Goal: Transaction & Acquisition: Purchase product/service

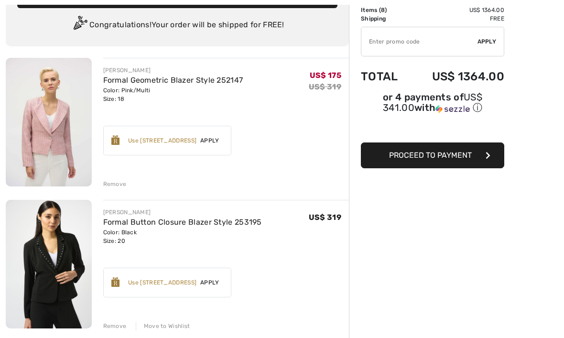
scroll to position [67, 0]
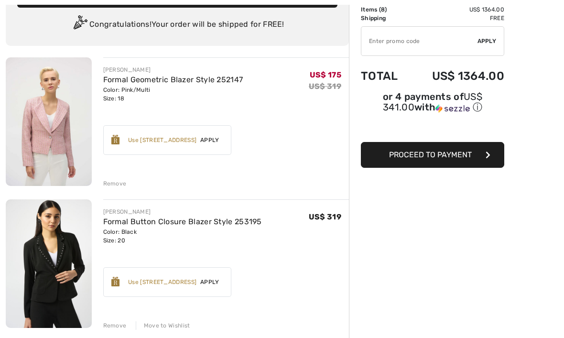
click at [111, 184] on div "Remove" at bounding box center [114, 184] width 23 height 9
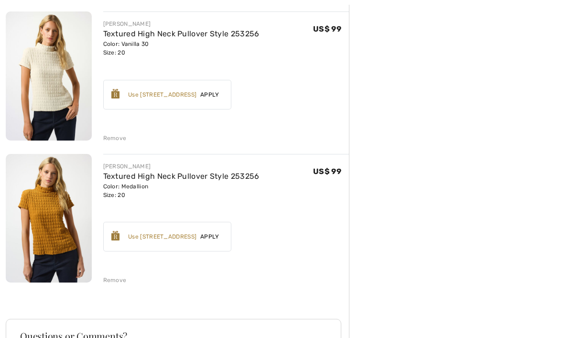
scroll to position [823, 0]
click at [151, 178] on link "Textured High Neck Pullover Style 253256" at bounding box center [181, 175] width 156 height 9
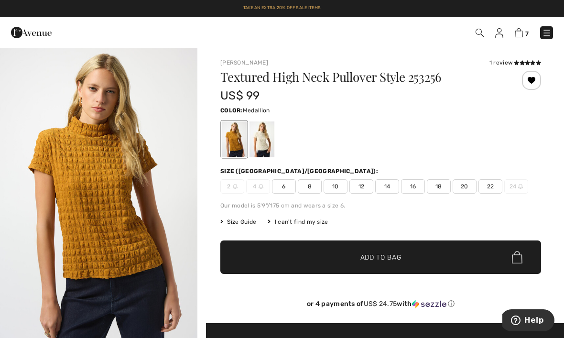
click at [502, 64] on div "1 review" at bounding box center [515, 62] width 52 height 9
click at [530, 62] on icon at bounding box center [532, 62] width 5 height 5
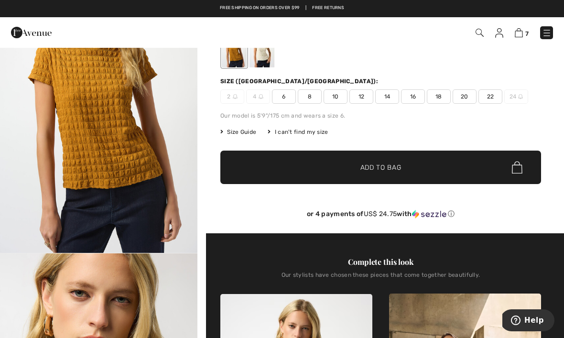
scroll to position [42, 0]
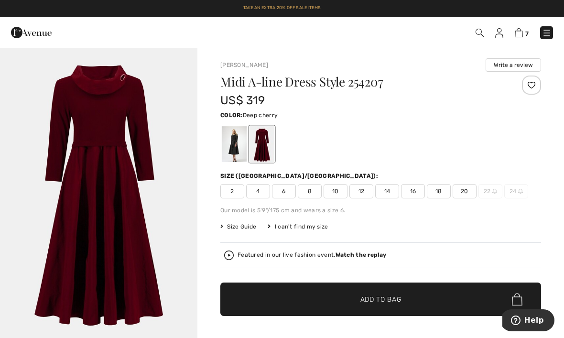
click at [439, 191] on span "18" at bounding box center [439, 191] width 24 height 14
click at [382, 299] on span "Add to Bag" at bounding box center [380, 299] width 41 height 10
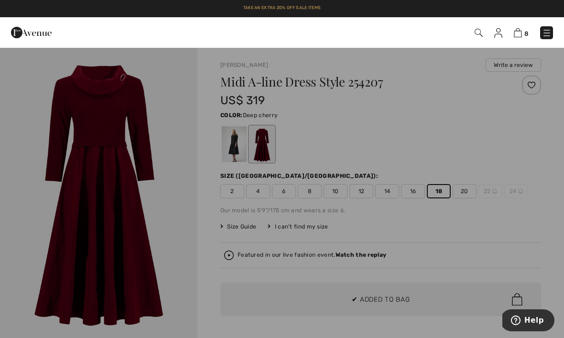
click at [380, 302] on div at bounding box center [282, 169] width 564 height 338
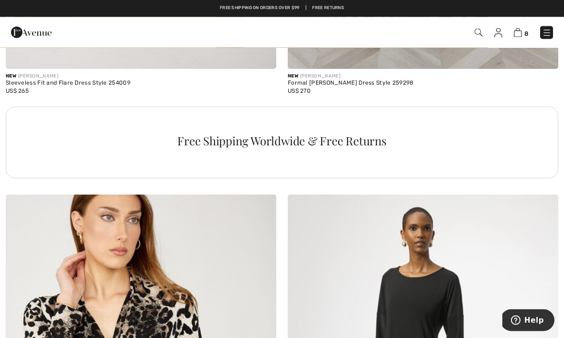
scroll to position [2766, 0]
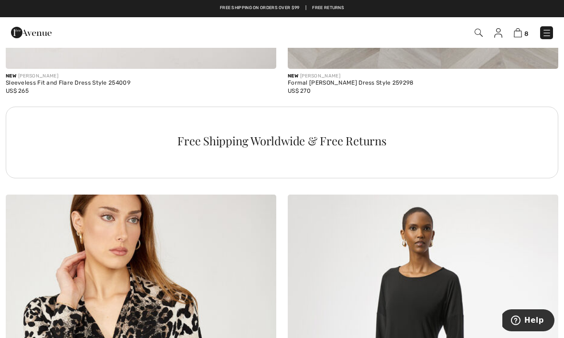
click at [546, 34] on img at bounding box center [547, 33] width 10 height 10
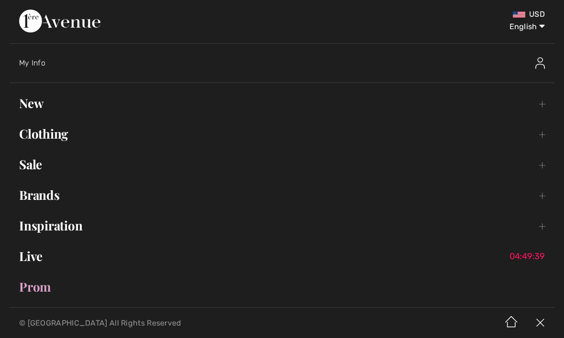
click at [55, 132] on link "Clothing Toggle submenu" at bounding box center [282, 133] width 545 height 21
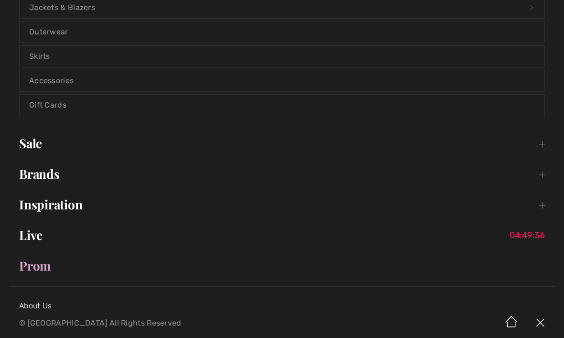
scroll to position [276, 0]
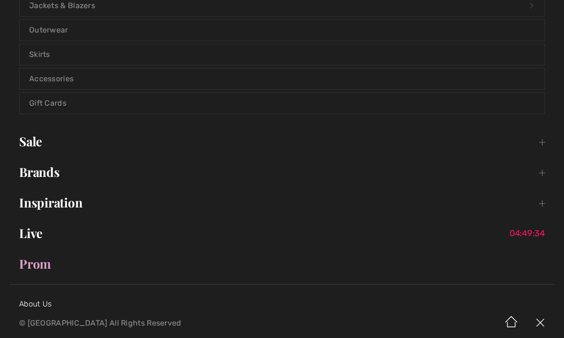
click at [61, 203] on link "Inspiration Toggle submenu" at bounding box center [282, 202] width 545 height 21
click at [52, 250] on link "Lookbook Open submenu" at bounding box center [282, 253] width 524 height 21
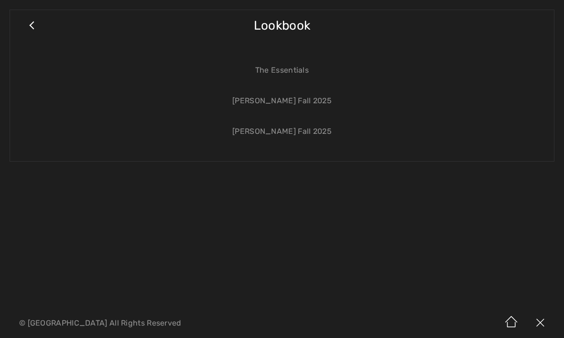
click at [287, 75] on link "The Essentials" at bounding box center [282, 70] width 524 height 21
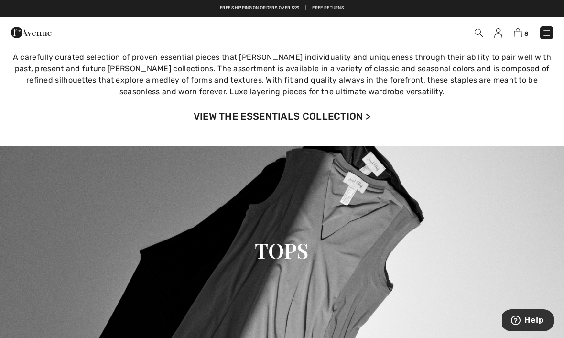
scroll to position [222, 0]
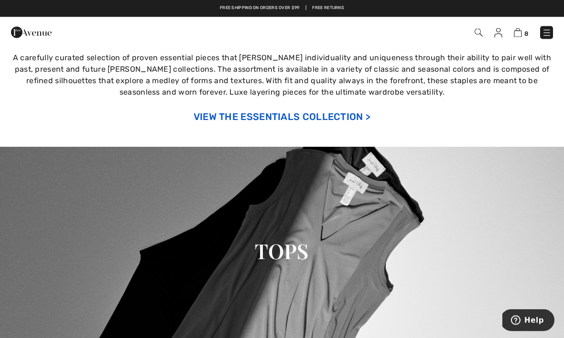
click at [317, 116] on link "VIEW THE ESSENTIALS COLLECTION >" at bounding box center [281, 116] width 177 height 11
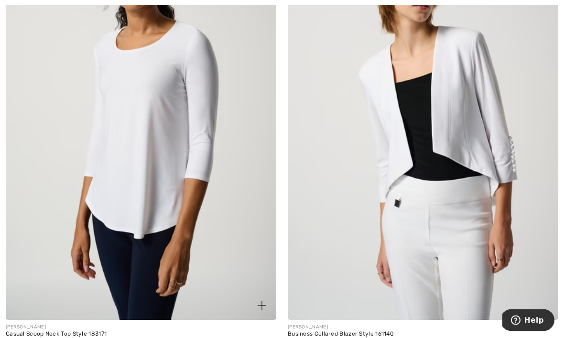
scroll to position [5913, 0]
click at [72, 332] on div "Casual Scoop Neck Top Style 183171" at bounding box center [141, 334] width 270 height 7
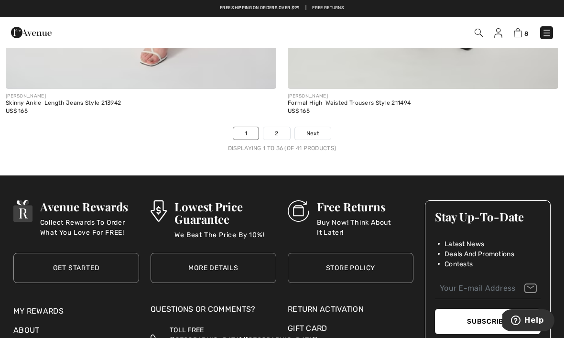
scroll to position [8438, 0]
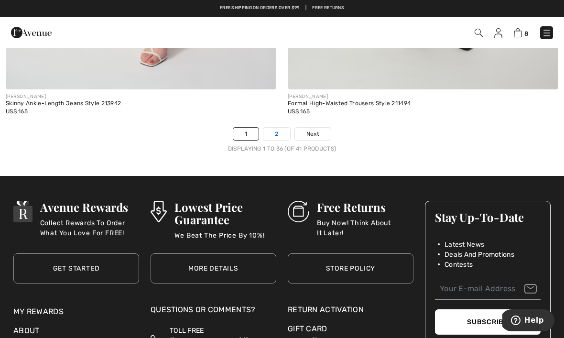
click at [280, 128] on link "2" at bounding box center [276, 134] width 26 height 12
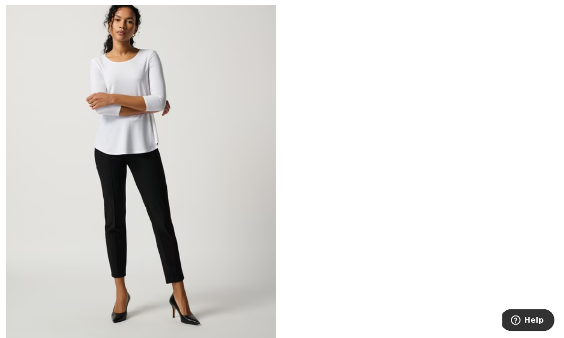
scroll to position [1116, 0]
